Goal: Task Accomplishment & Management: Manage account settings

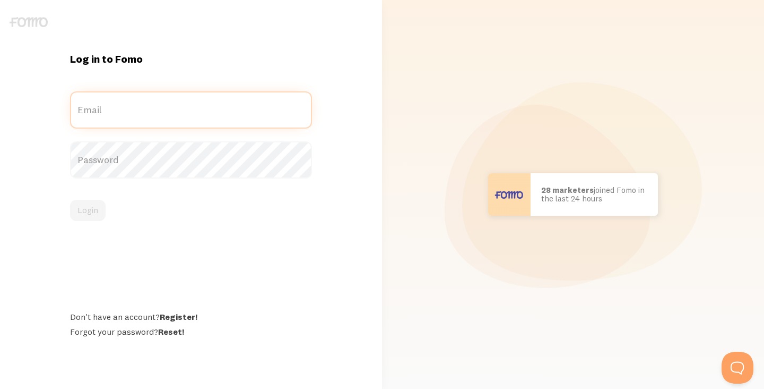
type input "[EMAIL_ADDRESS][DOMAIN_NAME]"
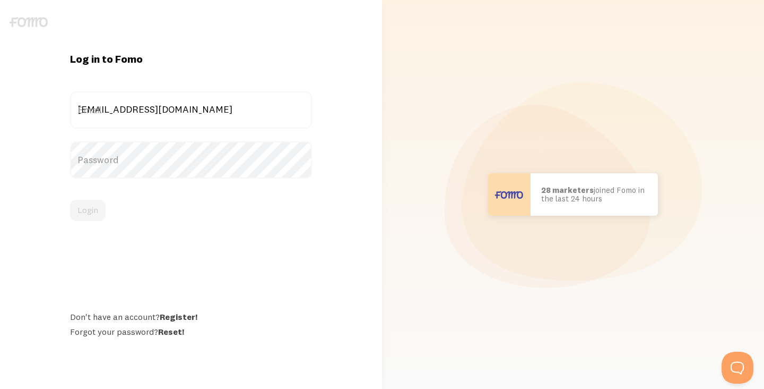
click at [197, 114] on label "Email" at bounding box center [191, 109] width 242 height 37
click at [197, 114] on input "[EMAIL_ADDRESS][DOMAIN_NAME]" at bounding box center [191, 109] width 242 height 37
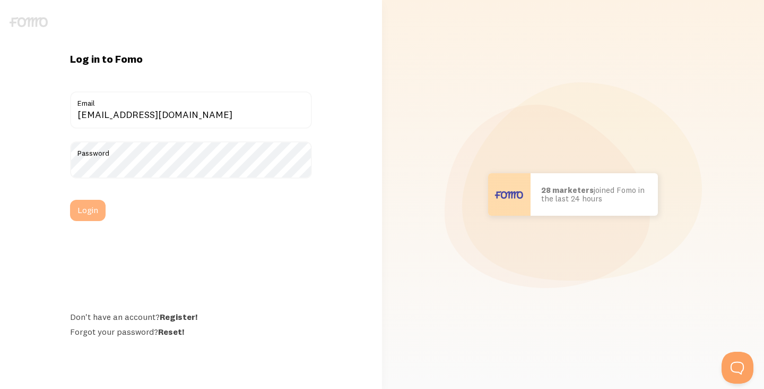
click at [93, 207] on button "Login" at bounding box center [88, 210] width 36 height 21
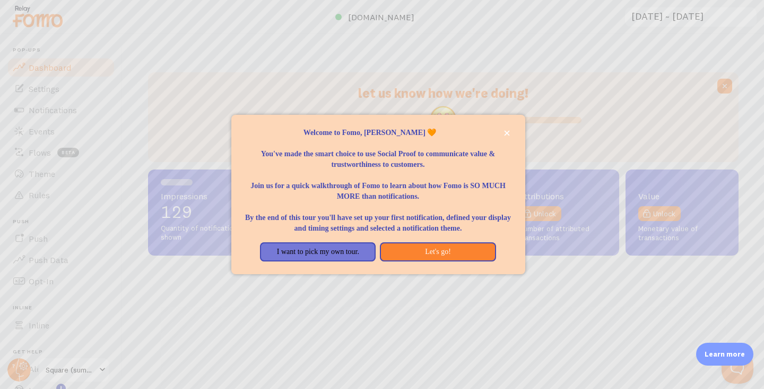
scroll to position [279, 591]
click at [506, 127] on button "close," at bounding box center [507, 132] width 11 height 11
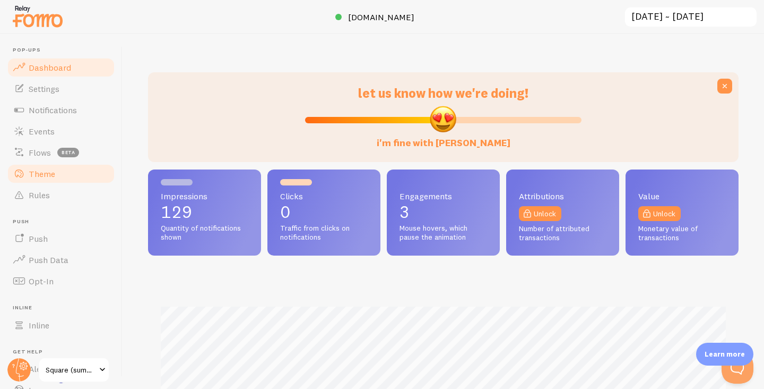
scroll to position [71, 0]
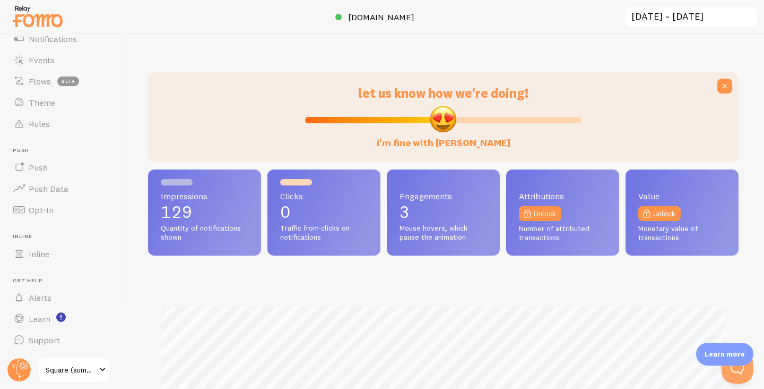
click at [102, 371] on span at bounding box center [102, 369] width 13 height 13
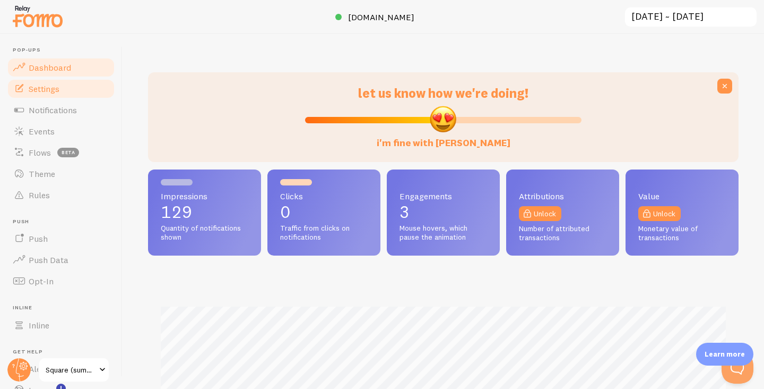
click at [48, 93] on span "Settings" at bounding box center [44, 88] width 31 height 11
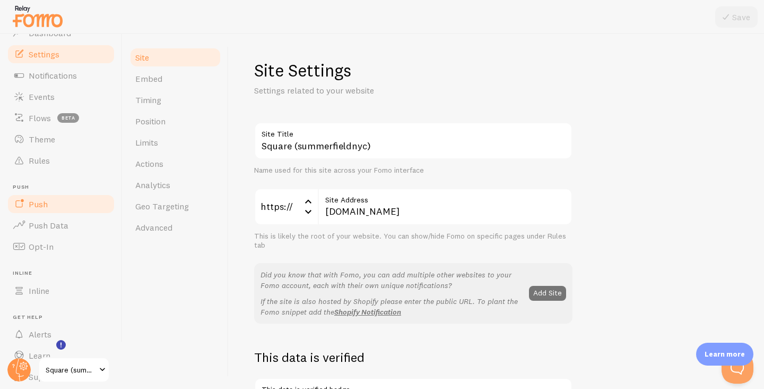
scroll to position [71, 0]
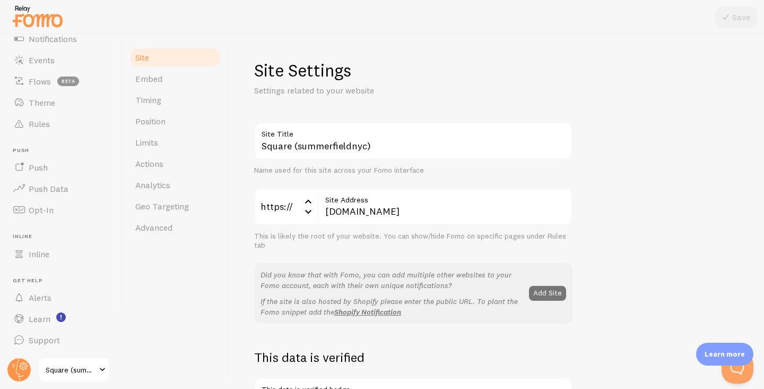
click at [100, 368] on span at bounding box center [102, 369] width 13 height 13
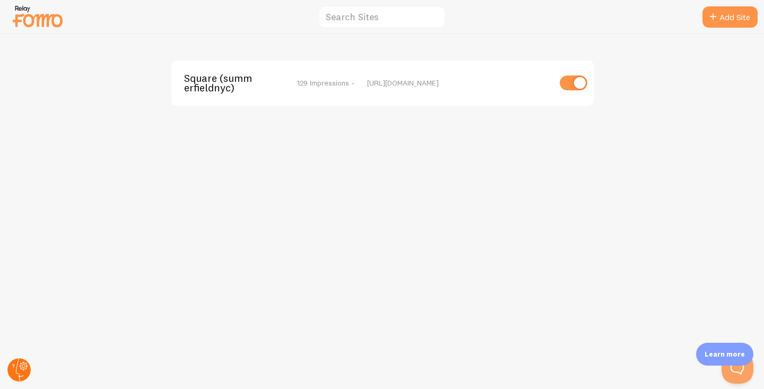
click at [20, 365] on icon at bounding box center [24, 366] width 8 height 8
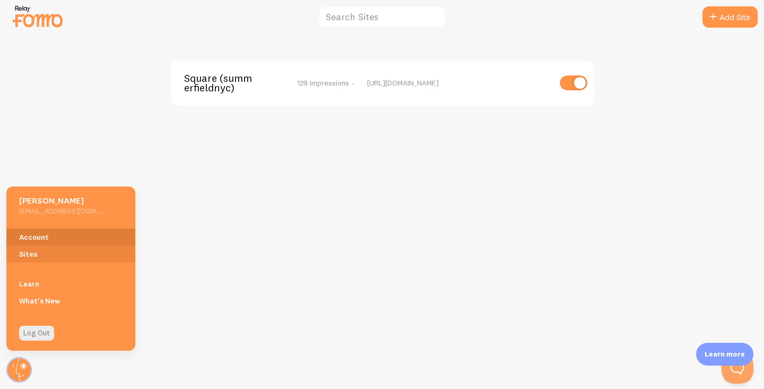
click at [35, 229] on link "Account" at bounding box center [70, 236] width 129 height 17
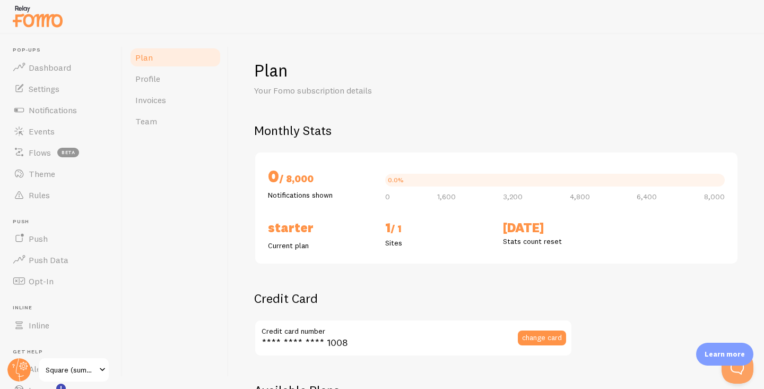
checkbox input "true"
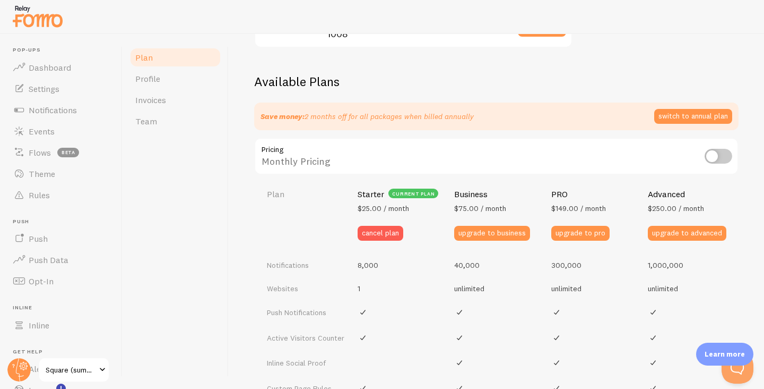
scroll to position [309, 0]
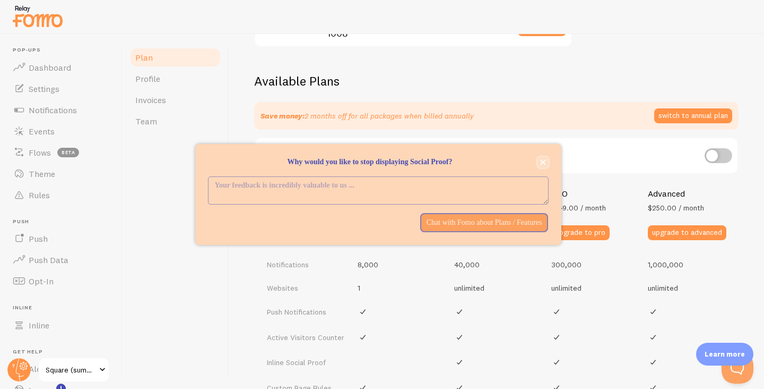
click at [543, 160] on icon "close," at bounding box center [543, 162] width 6 height 6
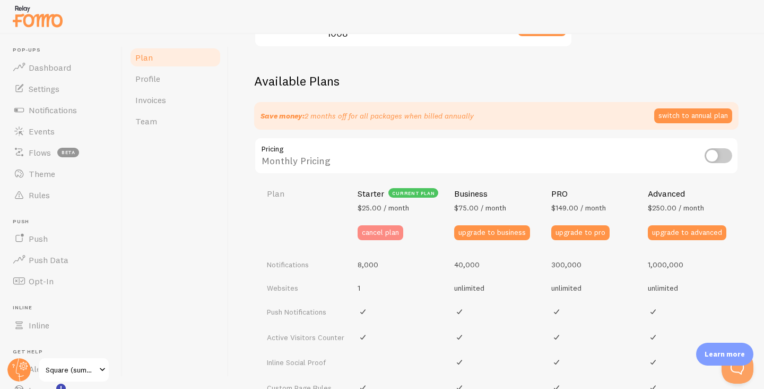
click at [382, 233] on button "cancel plan" at bounding box center [381, 232] width 46 height 15
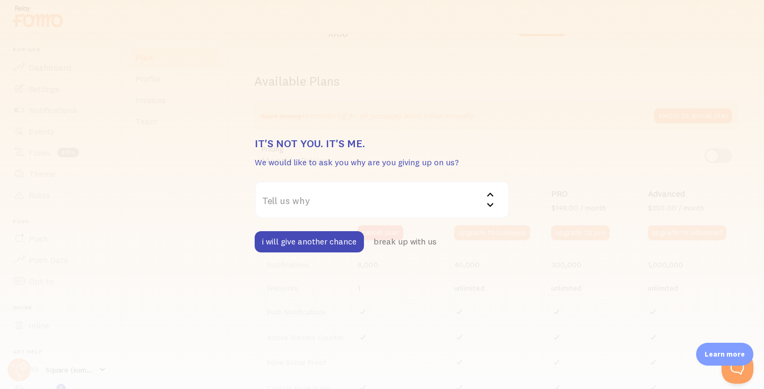
click at [476, 200] on label "Tell us why" at bounding box center [382, 199] width 255 height 37
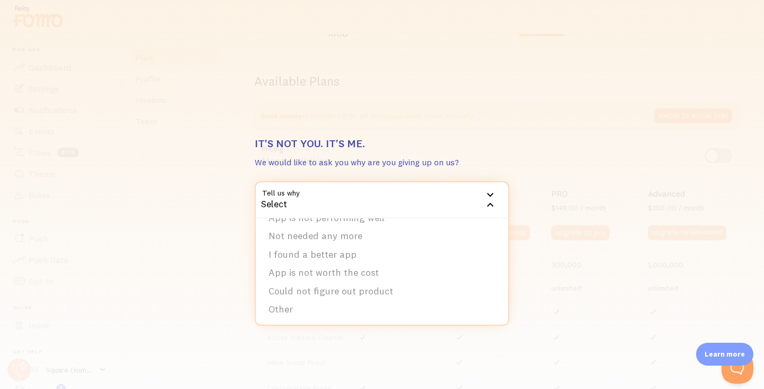
scroll to position [0, 0]
click at [421, 235] on li "Does not meet my needs" at bounding box center [382, 234] width 253 height 19
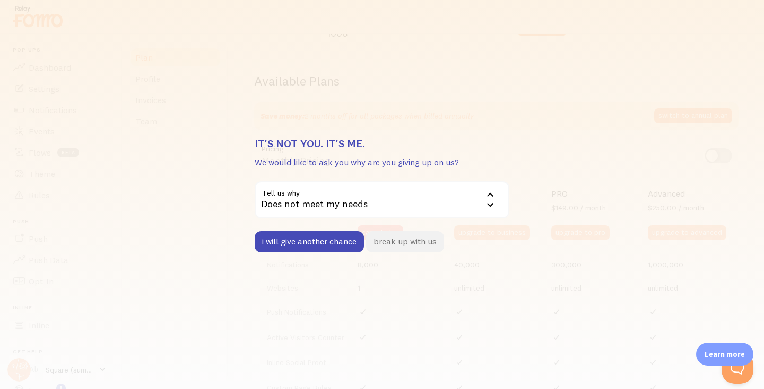
click at [401, 244] on button "break up with us" at bounding box center [405, 241] width 78 height 21
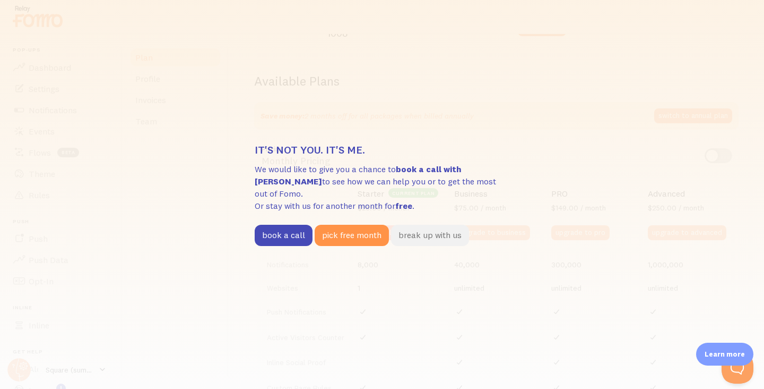
click at [412, 229] on button "break up with us" at bounding box center [430, 235] width 78 height 21
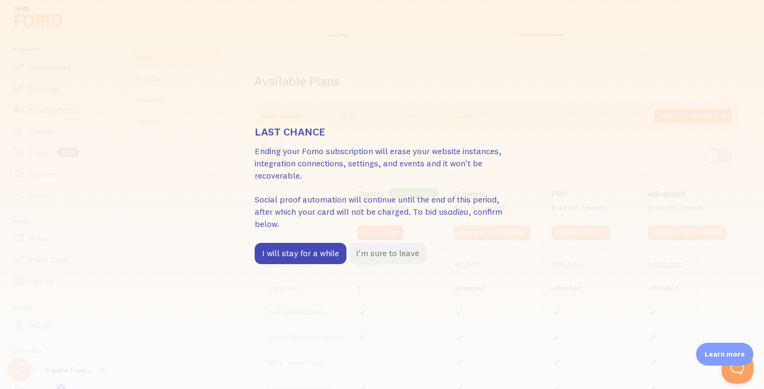
click at [398, 255] on button "I'm sure to leave" at bounding box center [388, 253] width 78 height 21
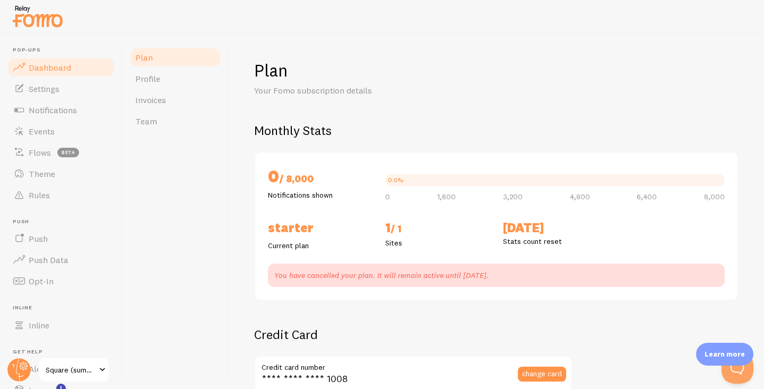
click at [57, 73] on link "Dashboard" at bounding box center [60, 67] width 109 height 21
click at [55, 66] on span "Dashboard" at bounding box center [50, 67] width 42 height 11
